Goal: Task Accomplishment & Management: Use online tool/utility

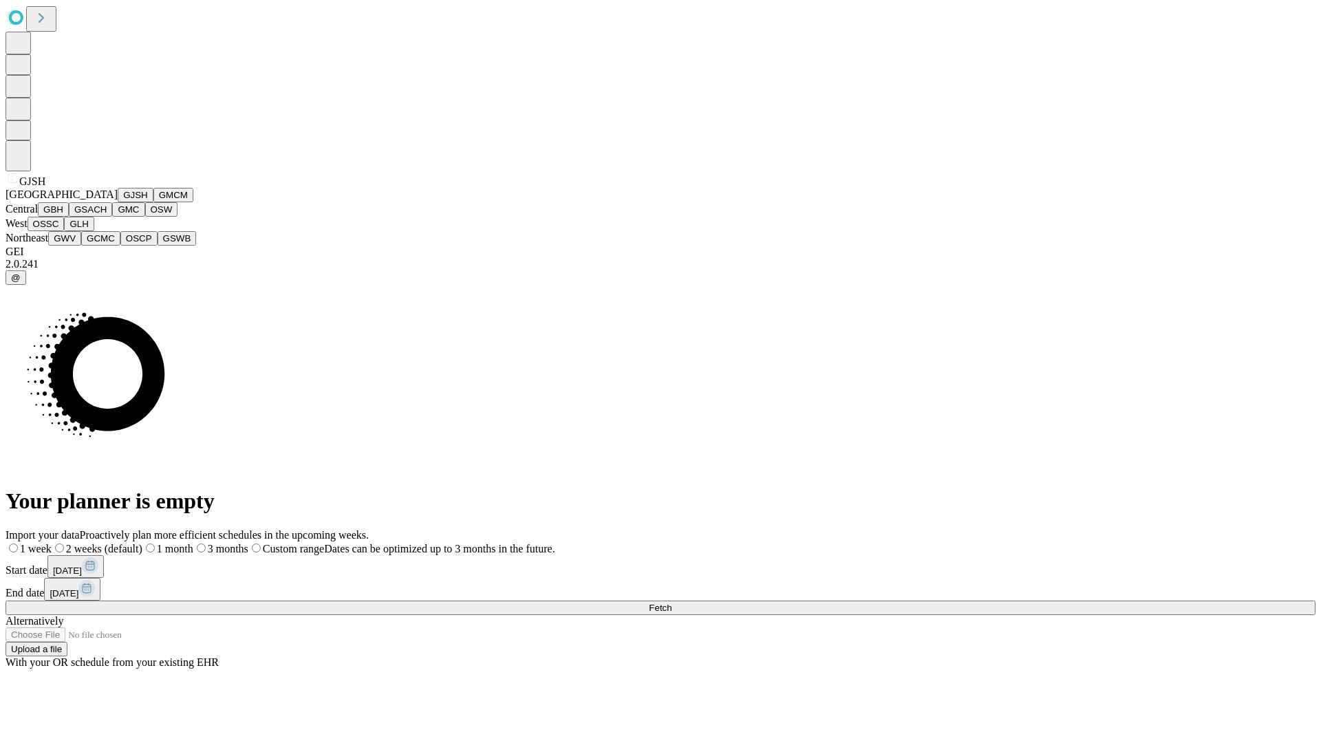
click at [118, 202] on button "GJSH" at bounding box center [136, 195] width 36 height 14
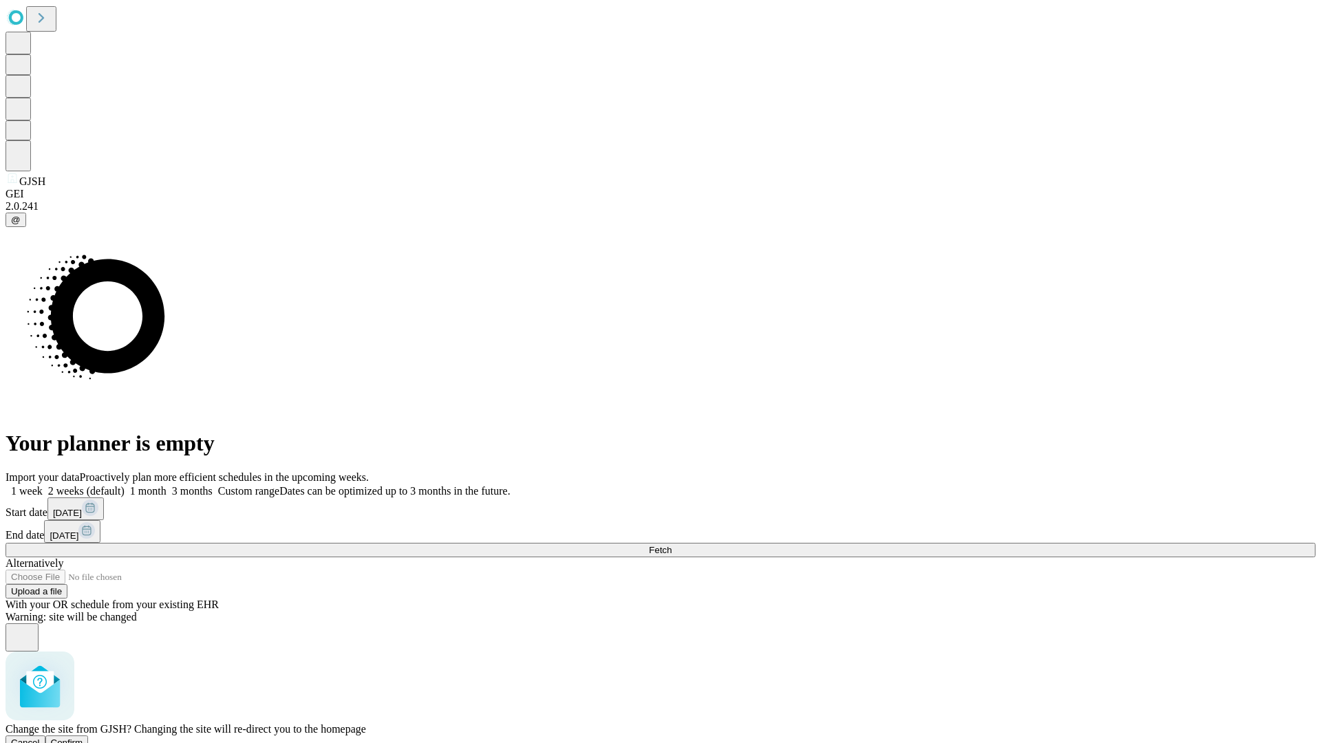
click at [83, 738] on span "Confirm" at bounding box center [67, 743] width 32 height 10
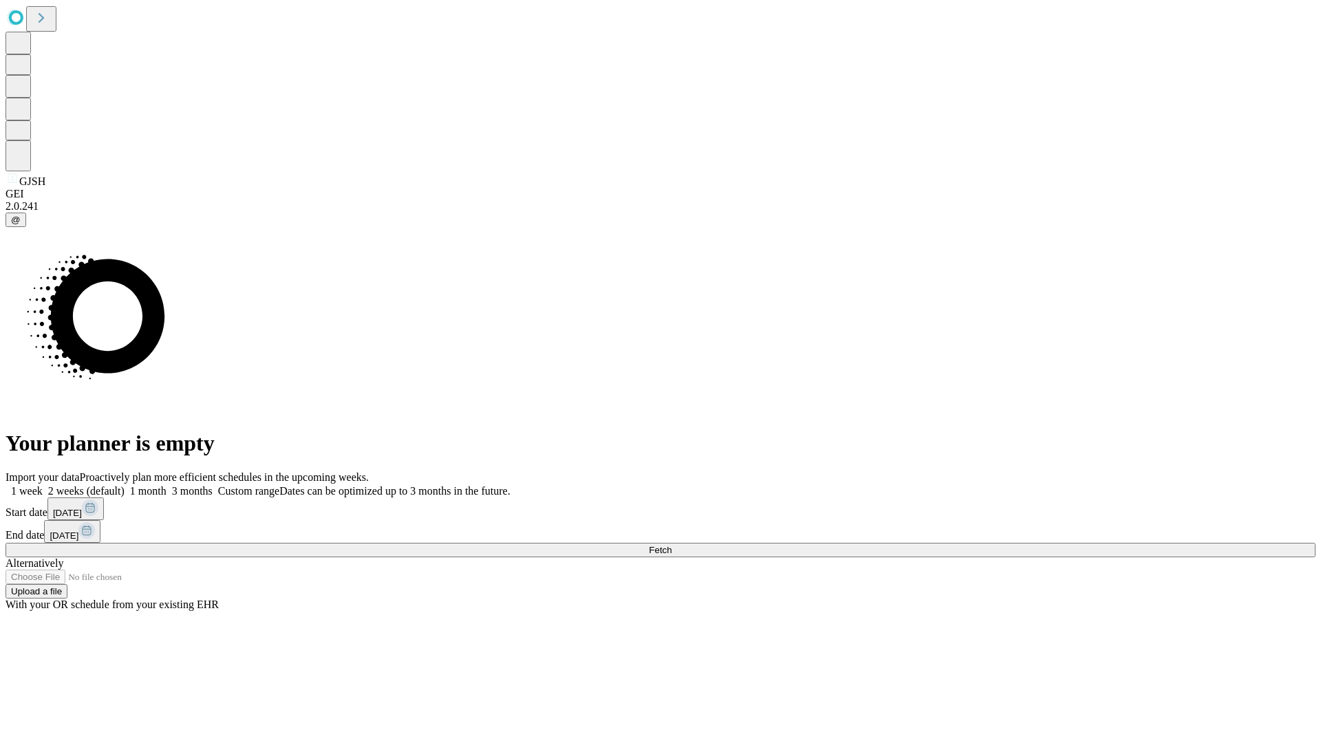
click at [167, 485] on label "1 month" at bounding box center [146, 491] width 42 height 12
click at [672, 545] on span "Fetch" at bounding box center [660, 550] width 23 height 10
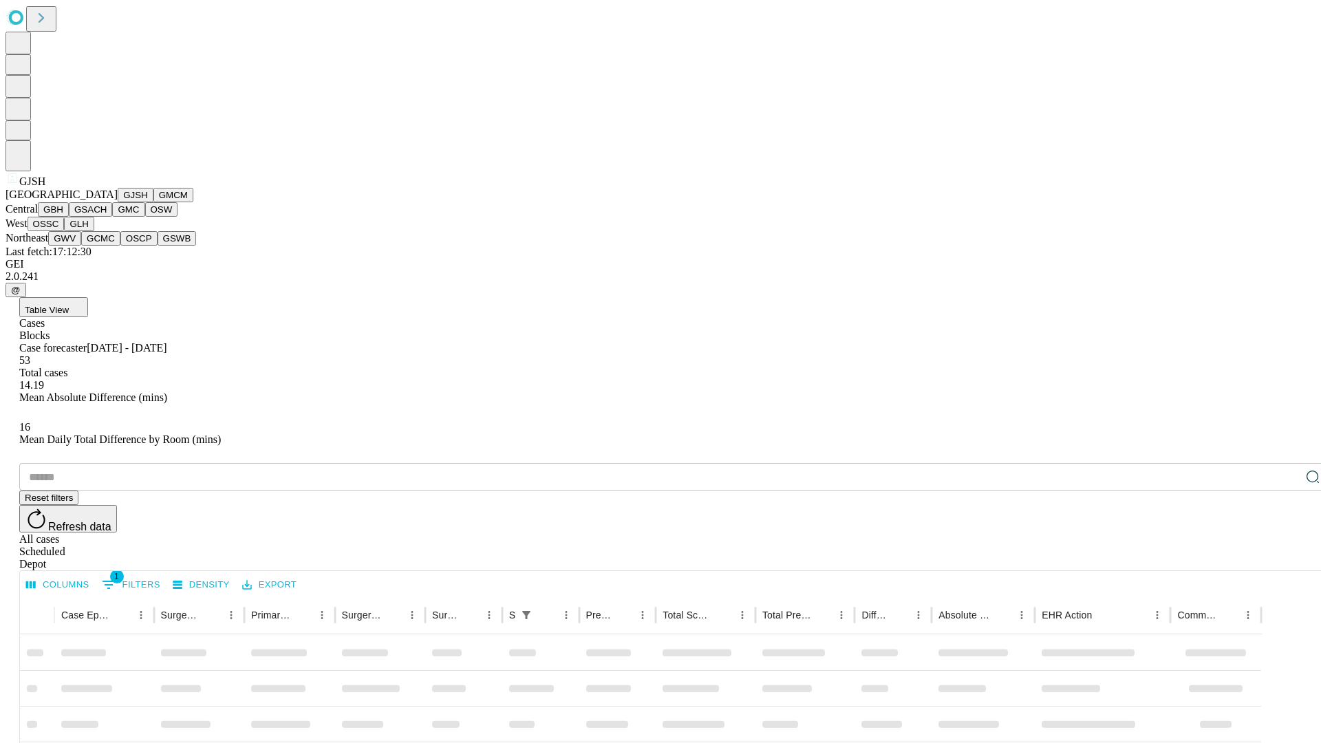
click at [153, 202] on button "GMCM" at bounding box center [173, 195] width 40 height 14
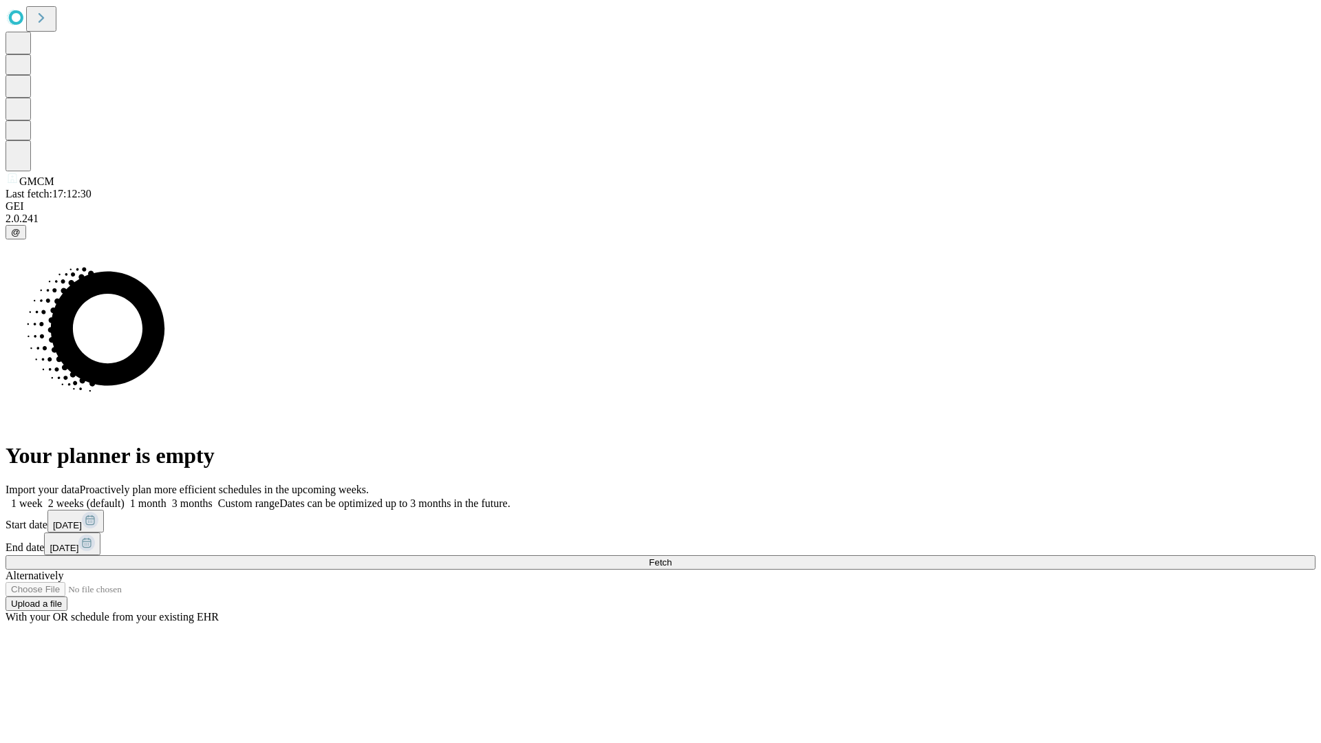
click at [672, 557] on span "Fetch" at bounding box center [660, 562] width 23 height 10
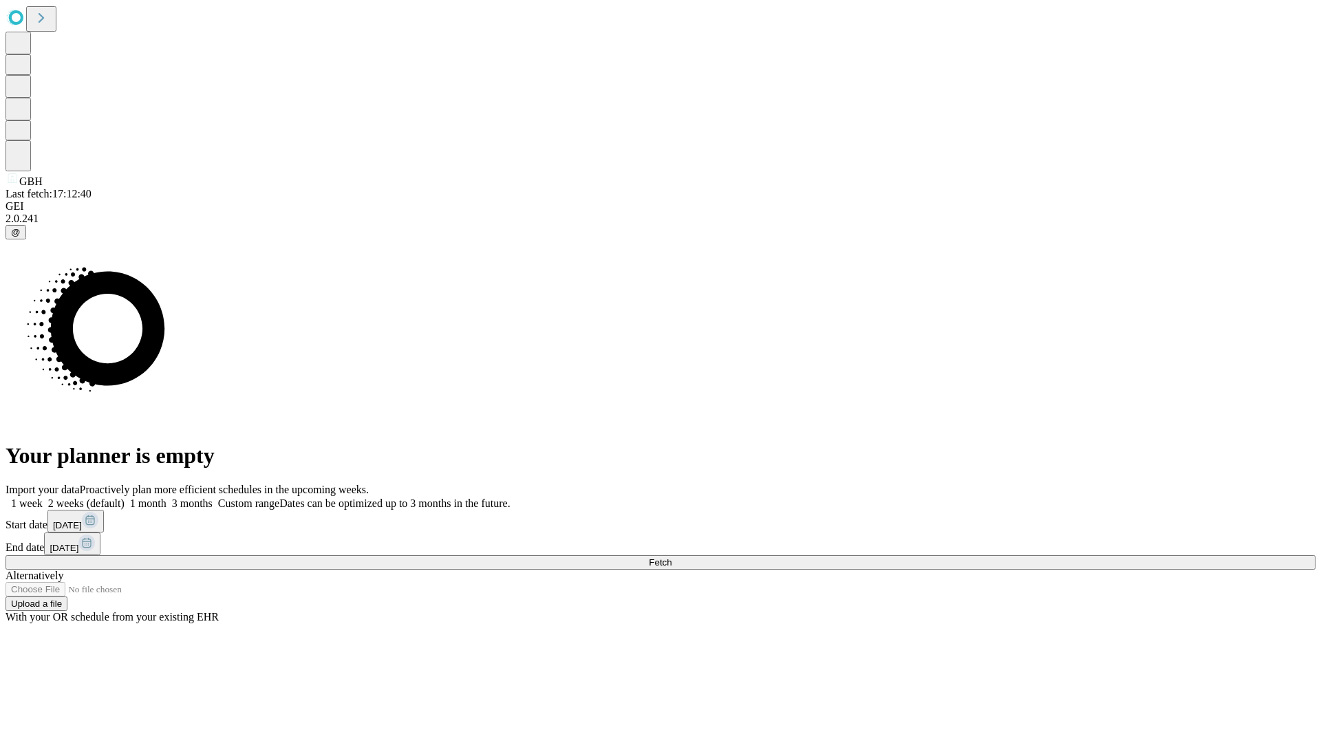
click at [167, 498] on label "1 month" at bounding box center [146, 504] width 42 height 12
click at [672, 557] on span "Fetch" at bounding box center [660, 562] width 23 height 10
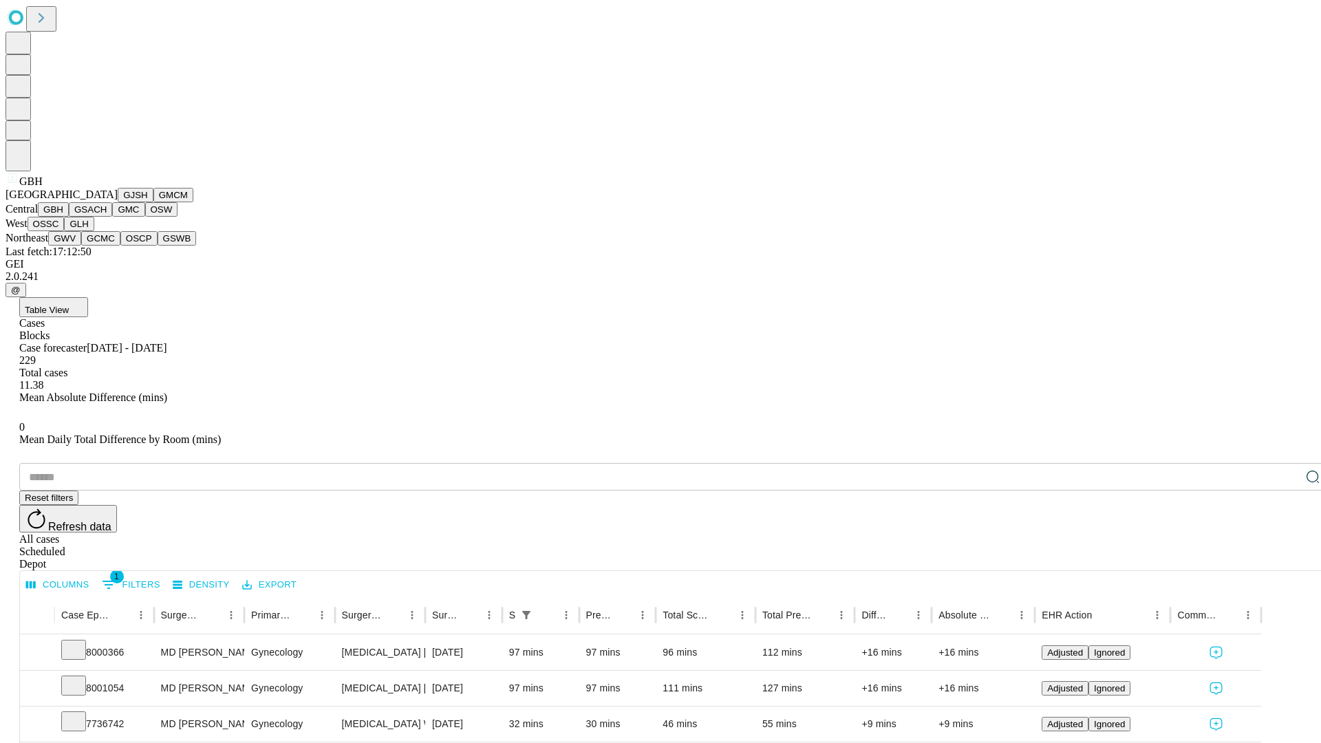
click at [107, 217] on button "GSACH" at bounding box center [90, 209] width 43 height 14
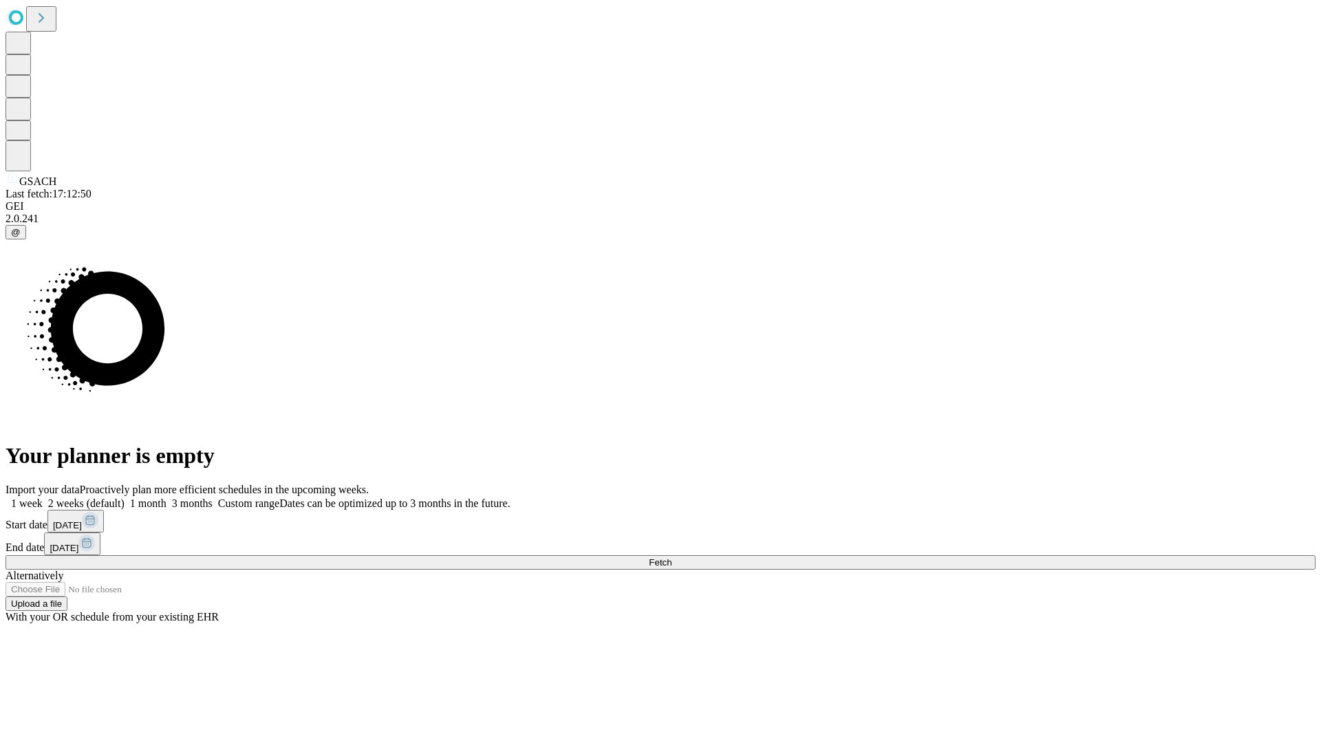
click at [167, 498] on label "1 month" at bounding box center [146, 504] width 42 height 12
click at [672, 557] on span "Fetch" at bounding box center [660, 562] width 23 height 10
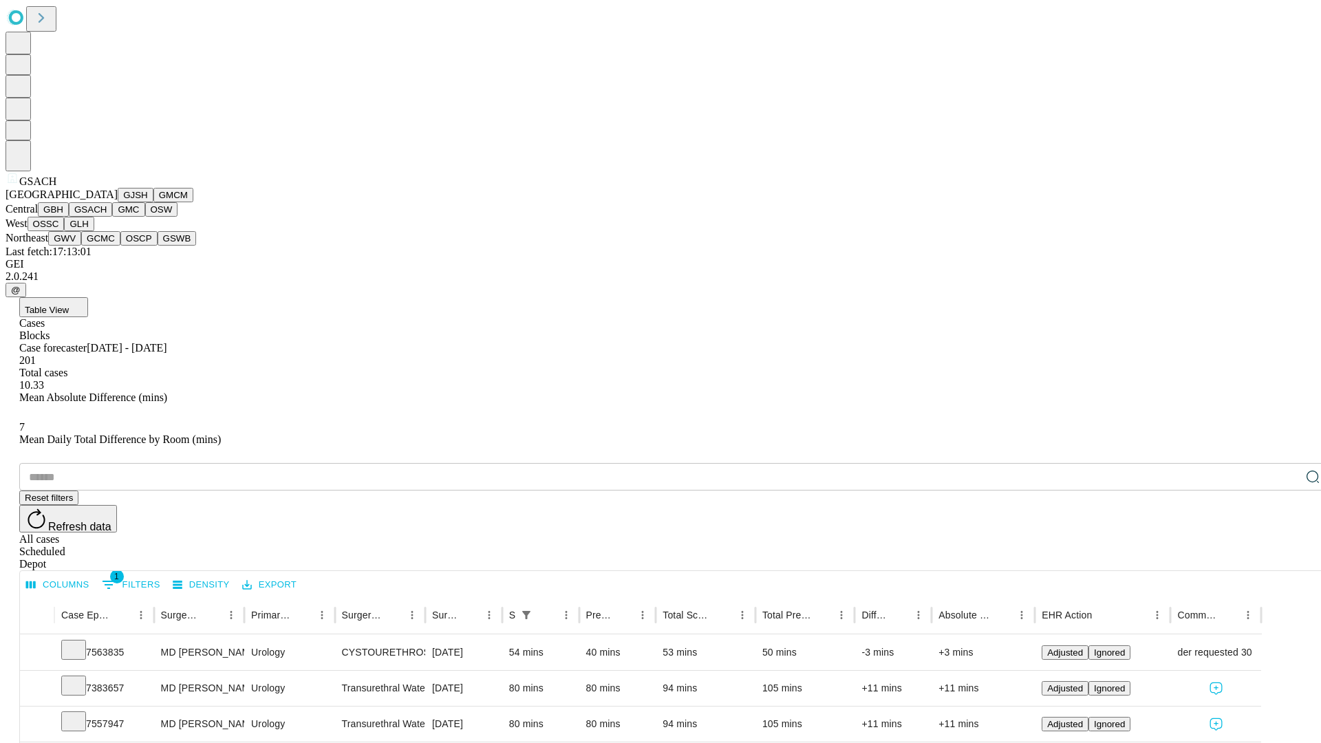
click at [112, 217] on button "GMC" at bounding box center [128, 209] width 32 height 14
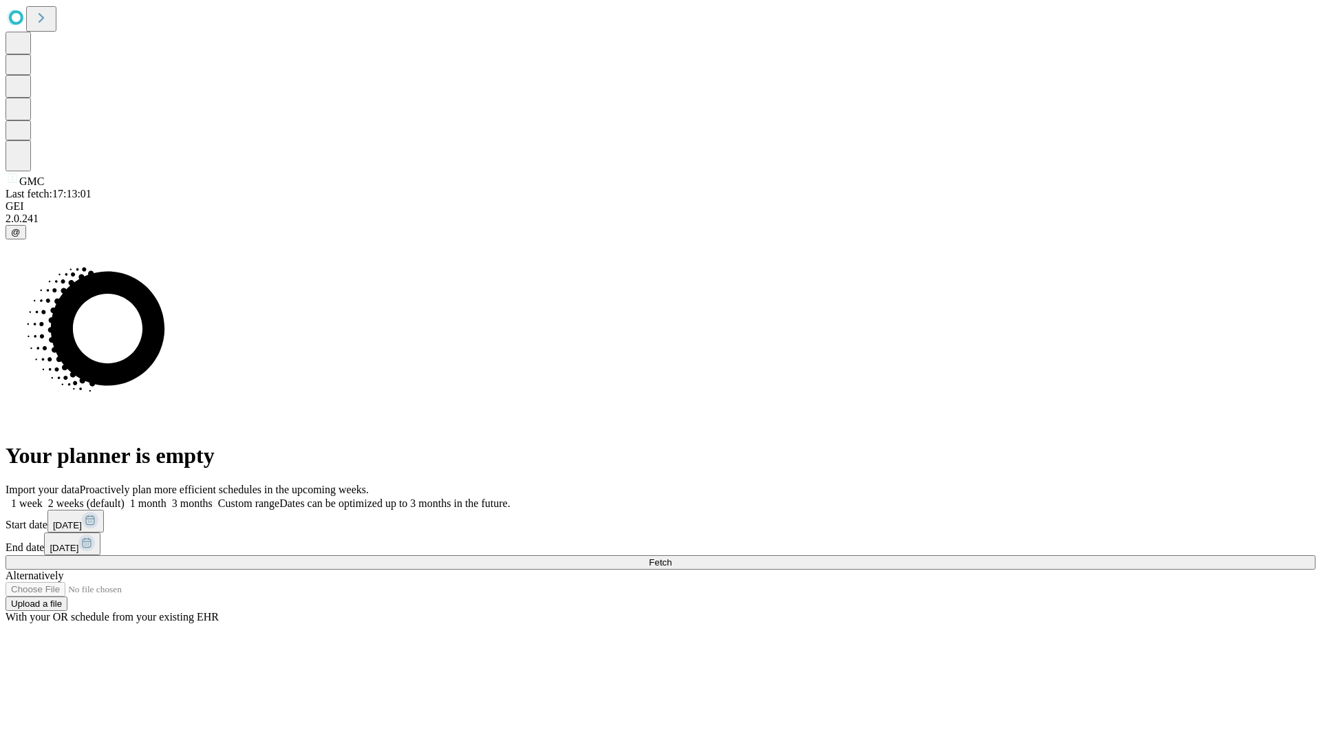
click at [672, 557] on span "Fetch" at bounding box center [660, 562] width 23 height 10
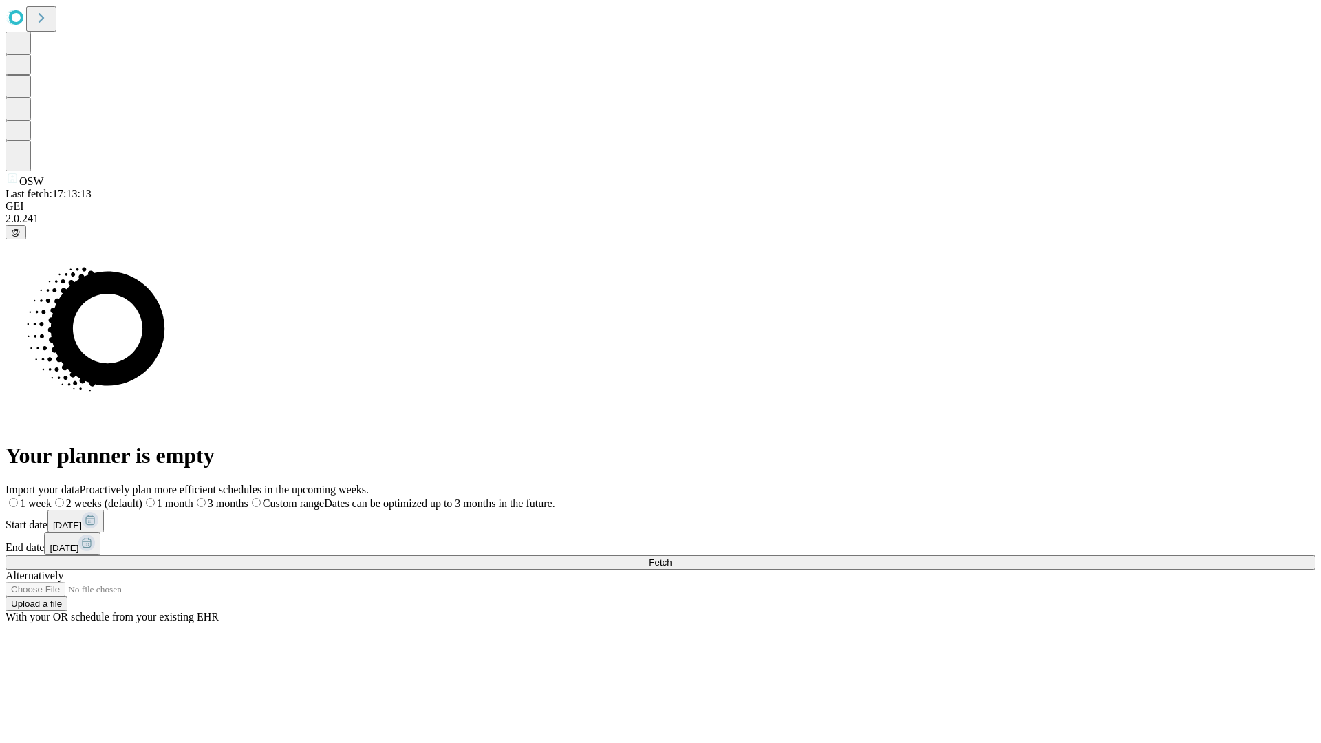
click at [193, 498] on label "1 month" at bounding box center [167, 504] width 51 height 12
click at [672, 557] on span "Fetch" at bounding box center [660, 562] width 23 height 10
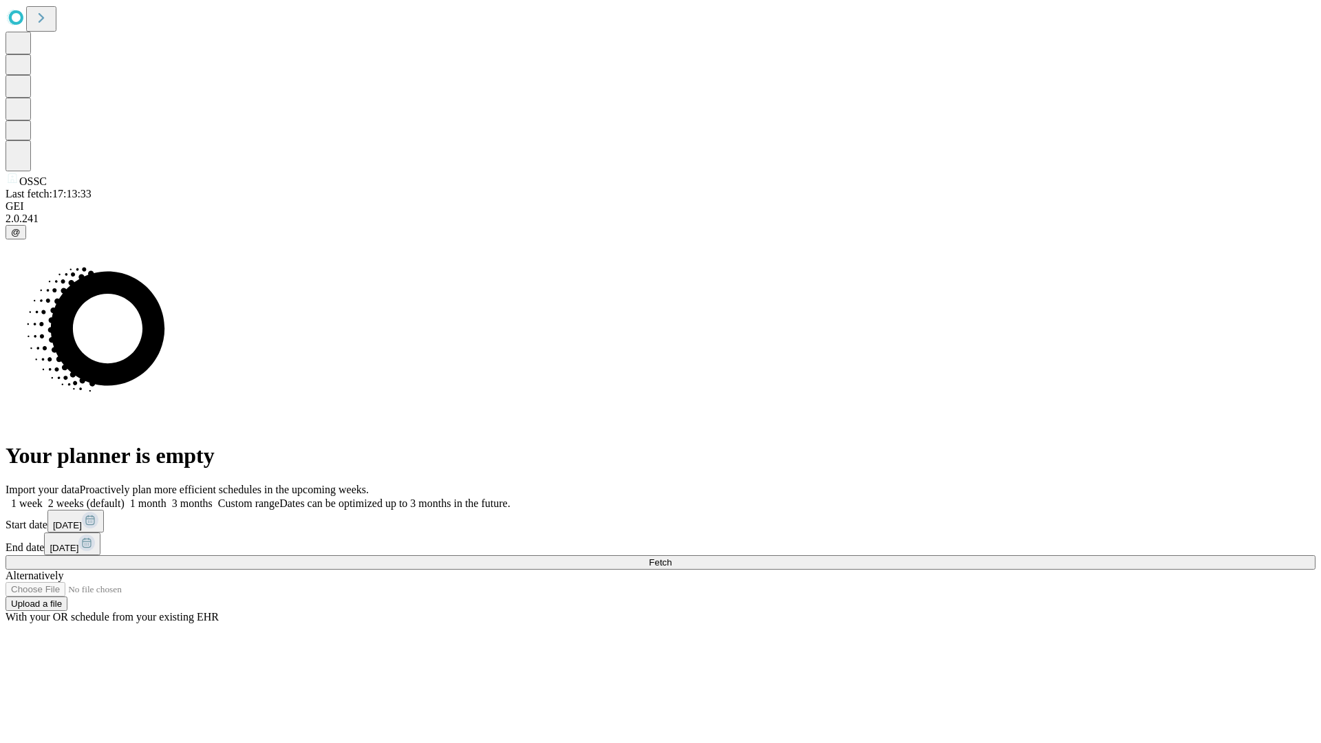
click at [167, 498] on label "1 month" at bounding box center [146, 504] width 42 height 12
click at [672, 557] on span "Fetch" at bounding box center [660, 562] width 23 height 10
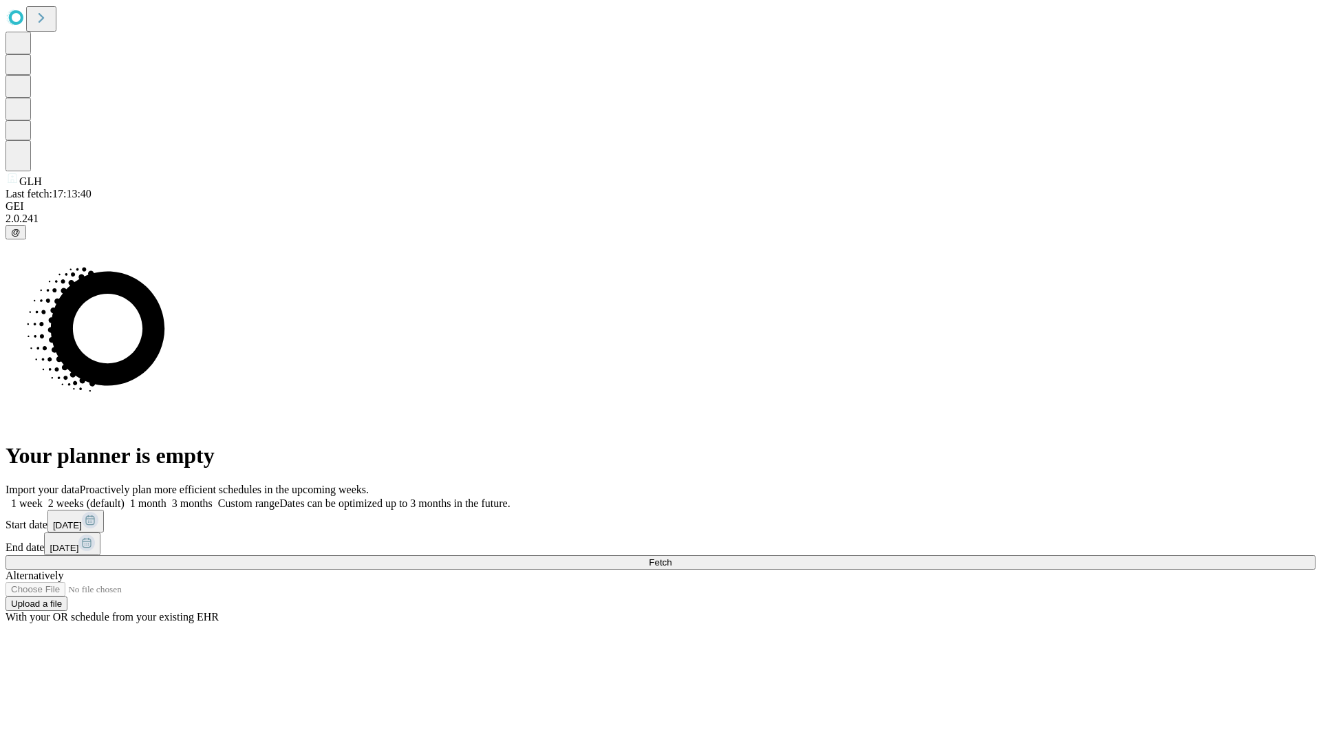
click at [167, 498] on label "1 month" at bounding box center [146, 504] width 42 height 12
click at [672, 557] on span "Fetch" at bounding box center [660, 562] width 23 height 10
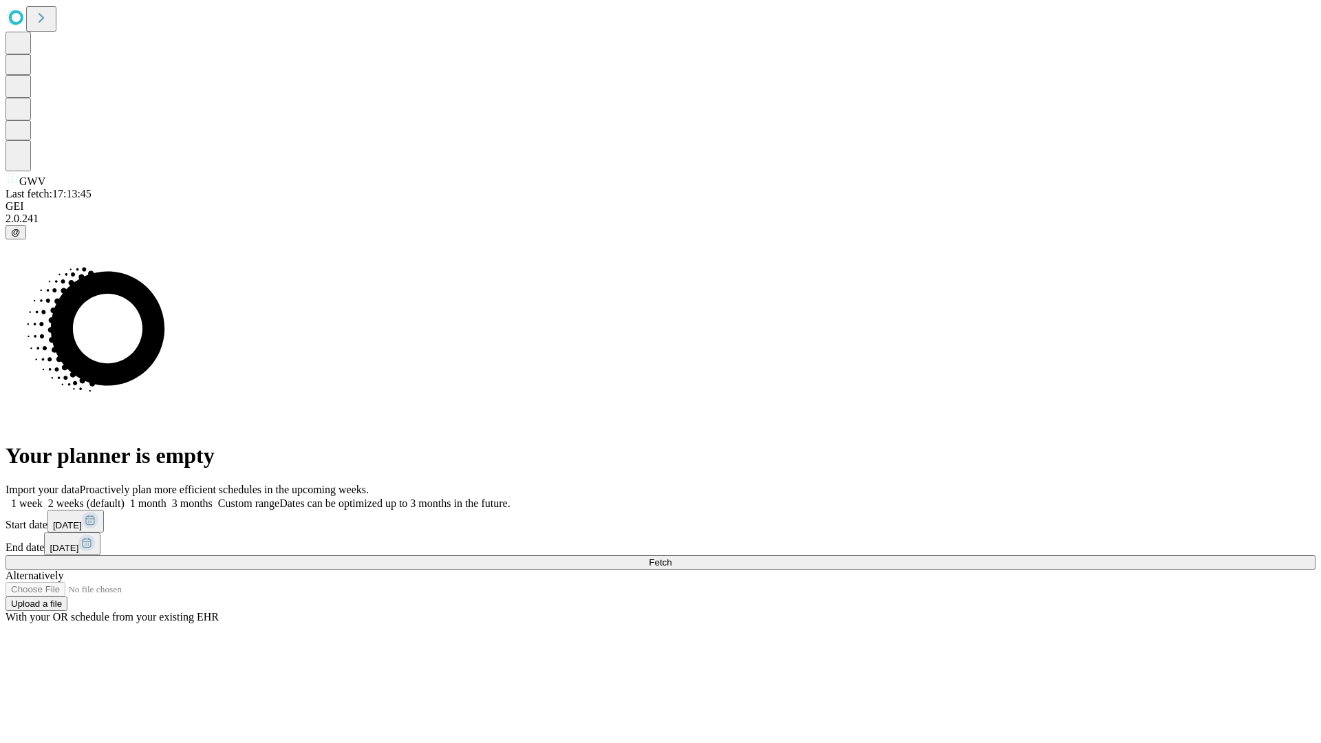
click at [672, 557] on span "Fetch" at bounding box center [660, 562] width 23 height 10
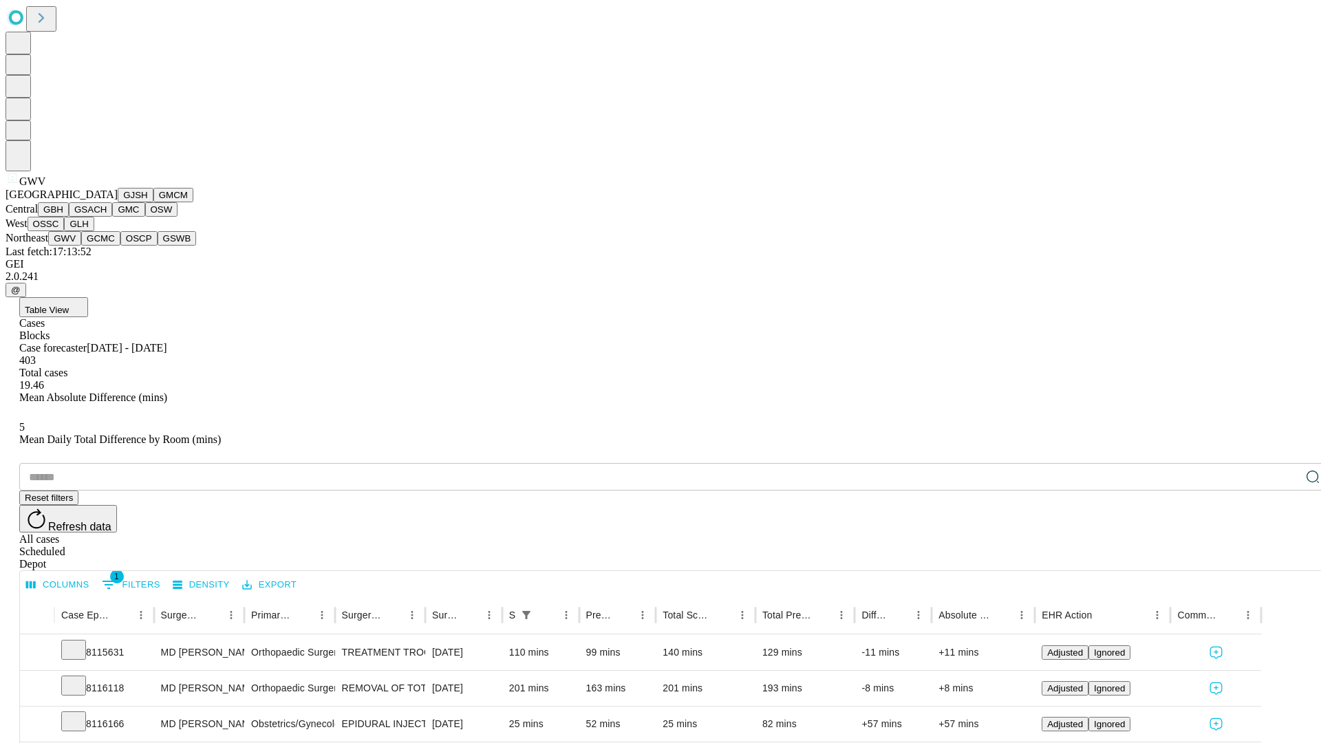
click at [107, 246] on button "GCMC" at bounding box center [100, 238] width 39 height 14
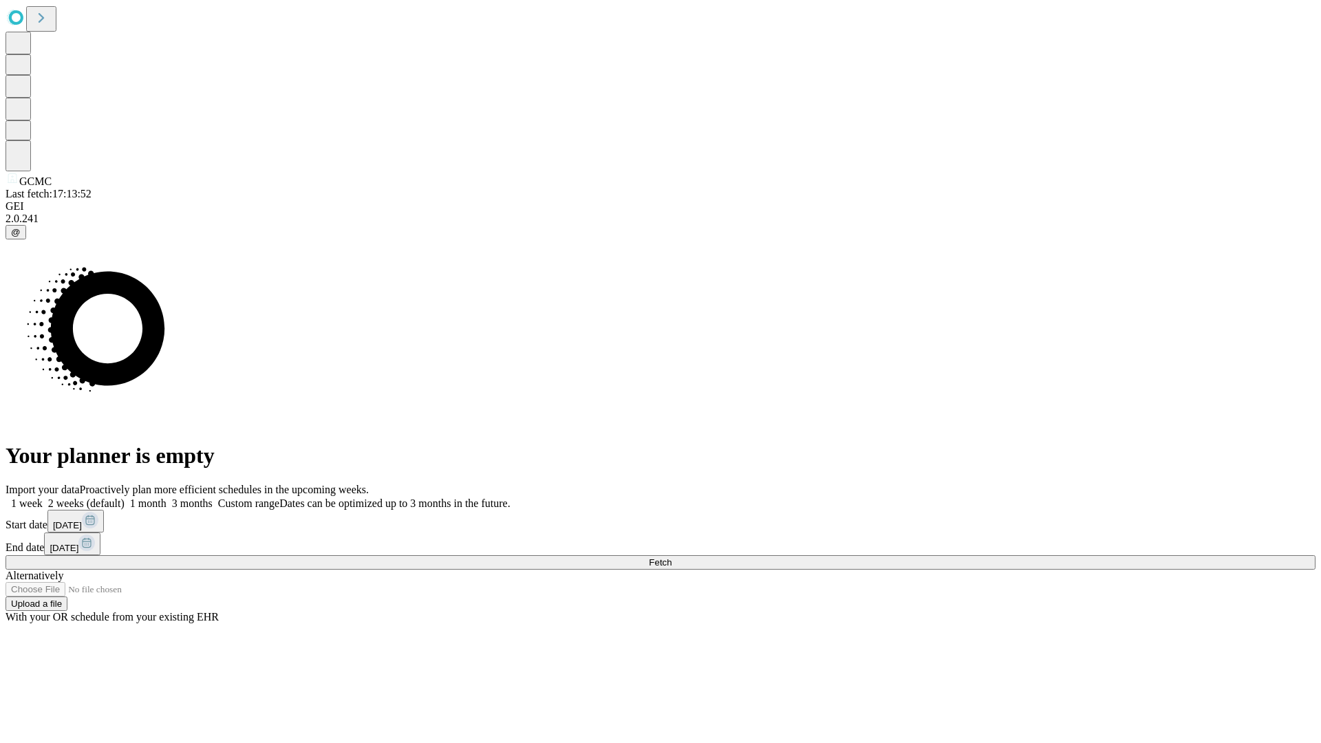
click at [167, 498] on label "1 month" at bounding box center [146, 504] width 42 height 12
click at [672, 557] on span "Fetch" at bounding box center [660, 562] width 23 height 10
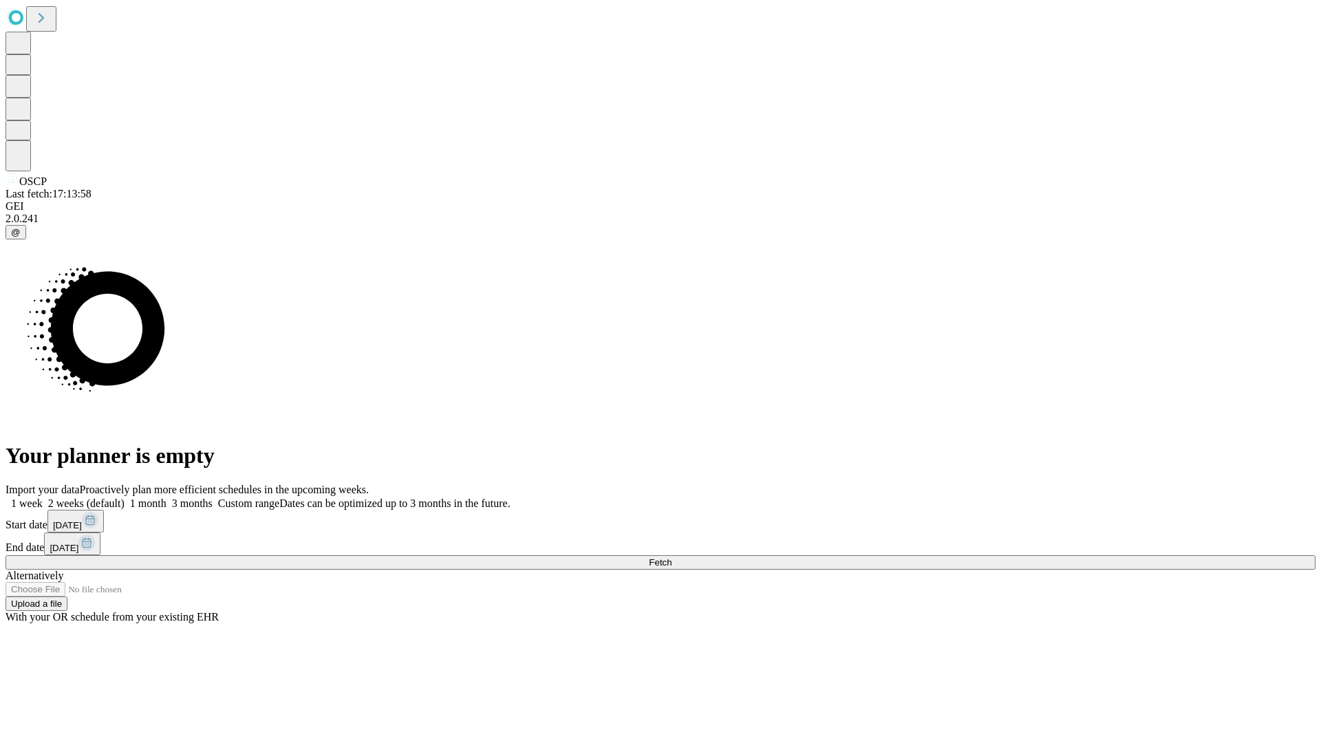
click at [672, 557] on span "Fetch" at bounding box center [660, 562] width 23 height 10
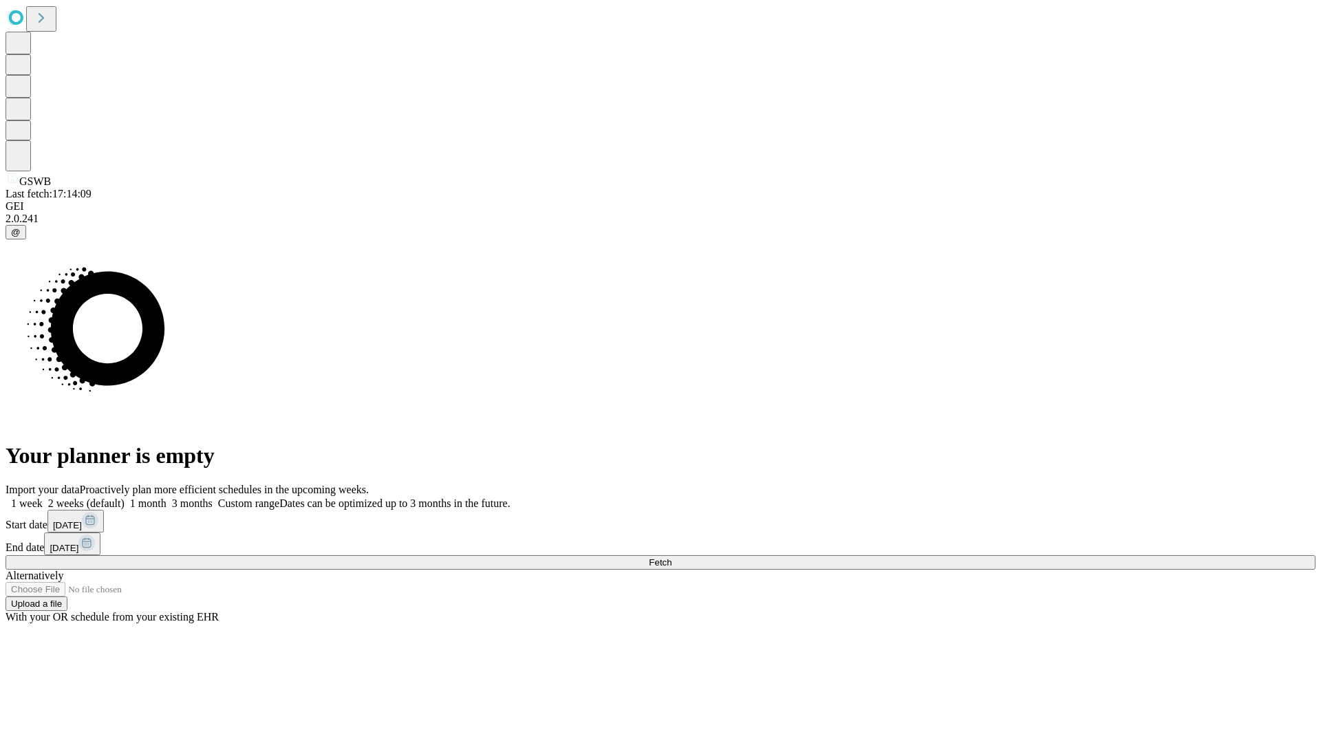
click at [672, 557] on span "Fetch" at bounding box center [660, 562] width 23 height 10
